Goal: Task Accomplishment & Management: Complete application form

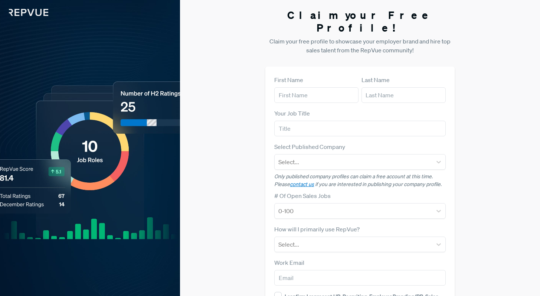
click at [301, 75] on div "First Name" at bounding box center [316, 88] width 84 height 27
click at [296, 90] on input "text" at bounding box center [316, 95] width 84 height 16
type input "K"
type input "Lauren"
type input "Conk"
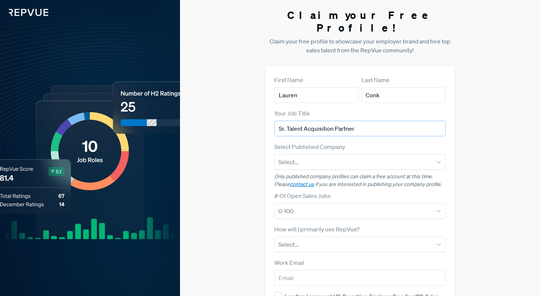
type input "Sr. Talent Acquisition Partner"
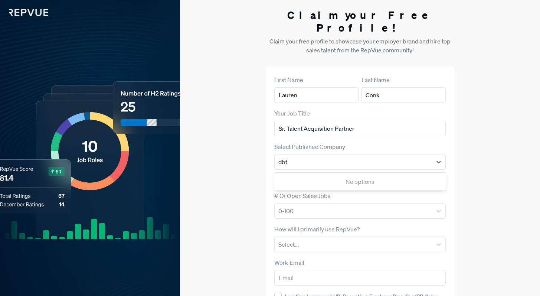
type input "dbt"
click at [305, 174] on div "dbt Labs" at bounding box center [359, 181] width 171 height 15
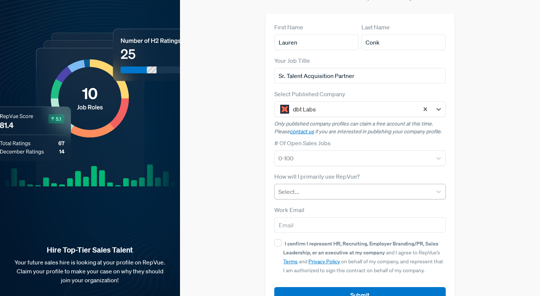
scroll to position [65, 0]
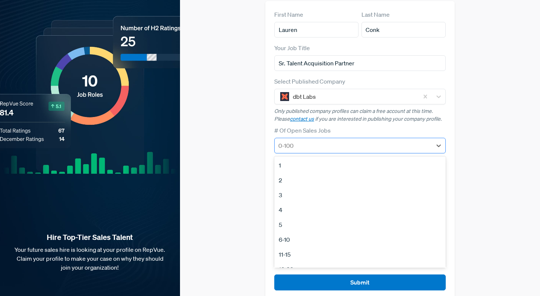
click at [354, 140] on div at bounding box center [354, 145] width 150 height 10
click at [338, 242] on div "21-50" at bounding box center [359, 249] width 171 height 15
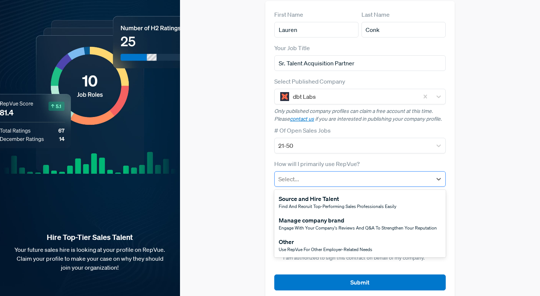
click at [311, 174] on div at bounding box center [354, 179] width 150 height 10
click at [310, 216] on div "Manage company brand" at bounding box center [358, 220] width 158 height 9
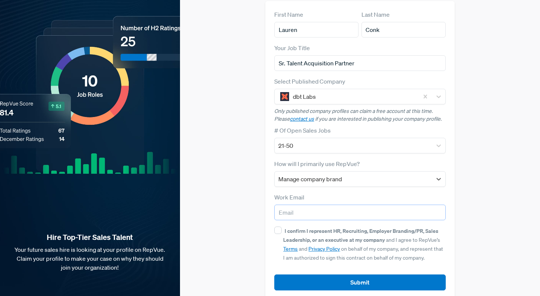
click at [308, 205] on input "email" at bounding box center [359, 213] width 171 height 16
type input "[EMAIL_ADDRESS][DOMAIN_NAME]"
click at [276, 227] on input "I confirm I represent HR, Recruiting, Employer Branding/PR, Sales Leadership, o…" at bounding box center [277, 230] width 7 height 7
checkbox input "true"
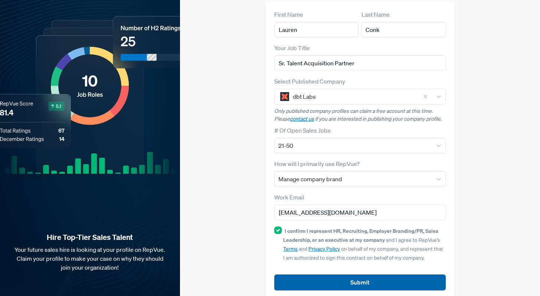
click at [324, 274] on button "Submit" at bounding box center [359, 282] width 171 height 16
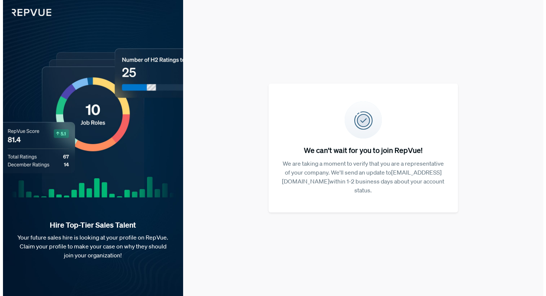
scroll to position [0, 0]
